Goal: Information Seeking & Learning: Find specific fact

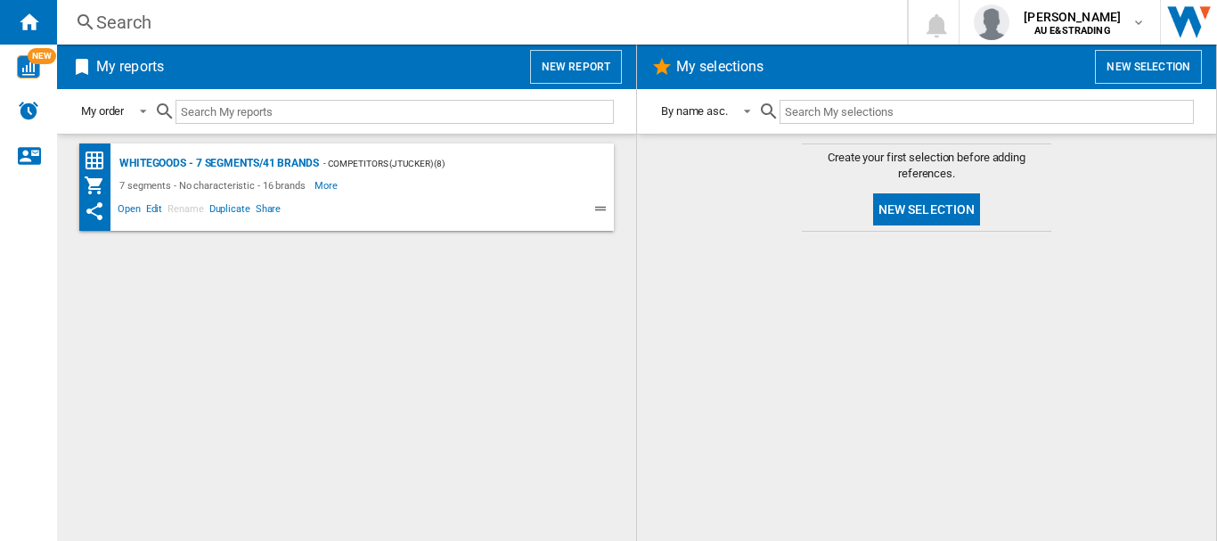
click at [233, 26] on div "Search" at bounding box center [478, 22] width 764 height 25
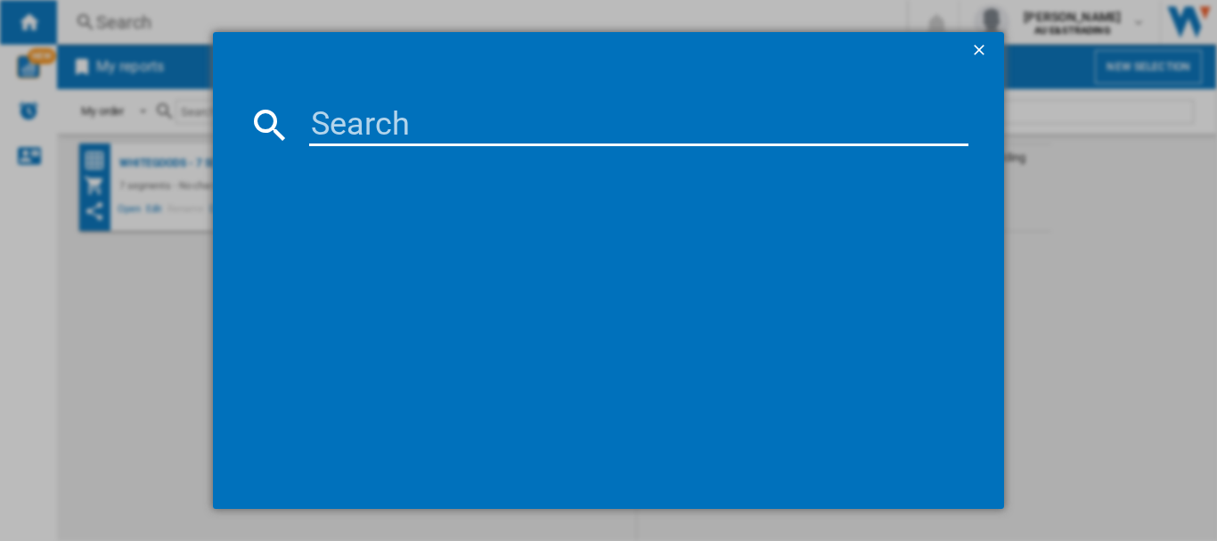
paste input "WGE03408AU"
type input "WGE03408AU"
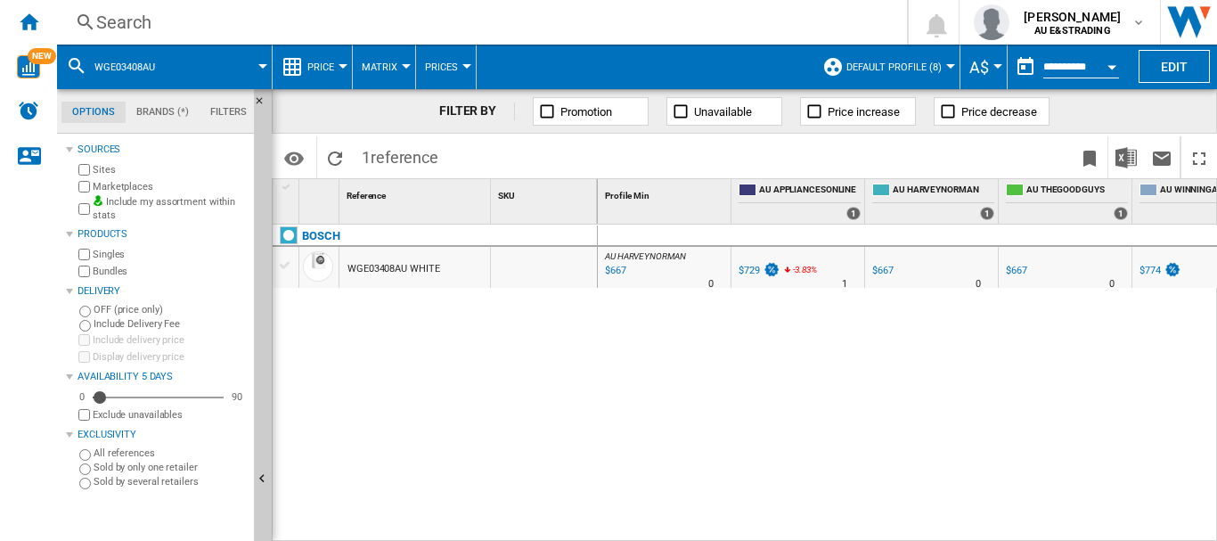
click at [748, 270] on div "$729" at bounding box center [749, 271] width 21 height 12
